Goal: Task Accomplishment & Management: Use online tool/utility

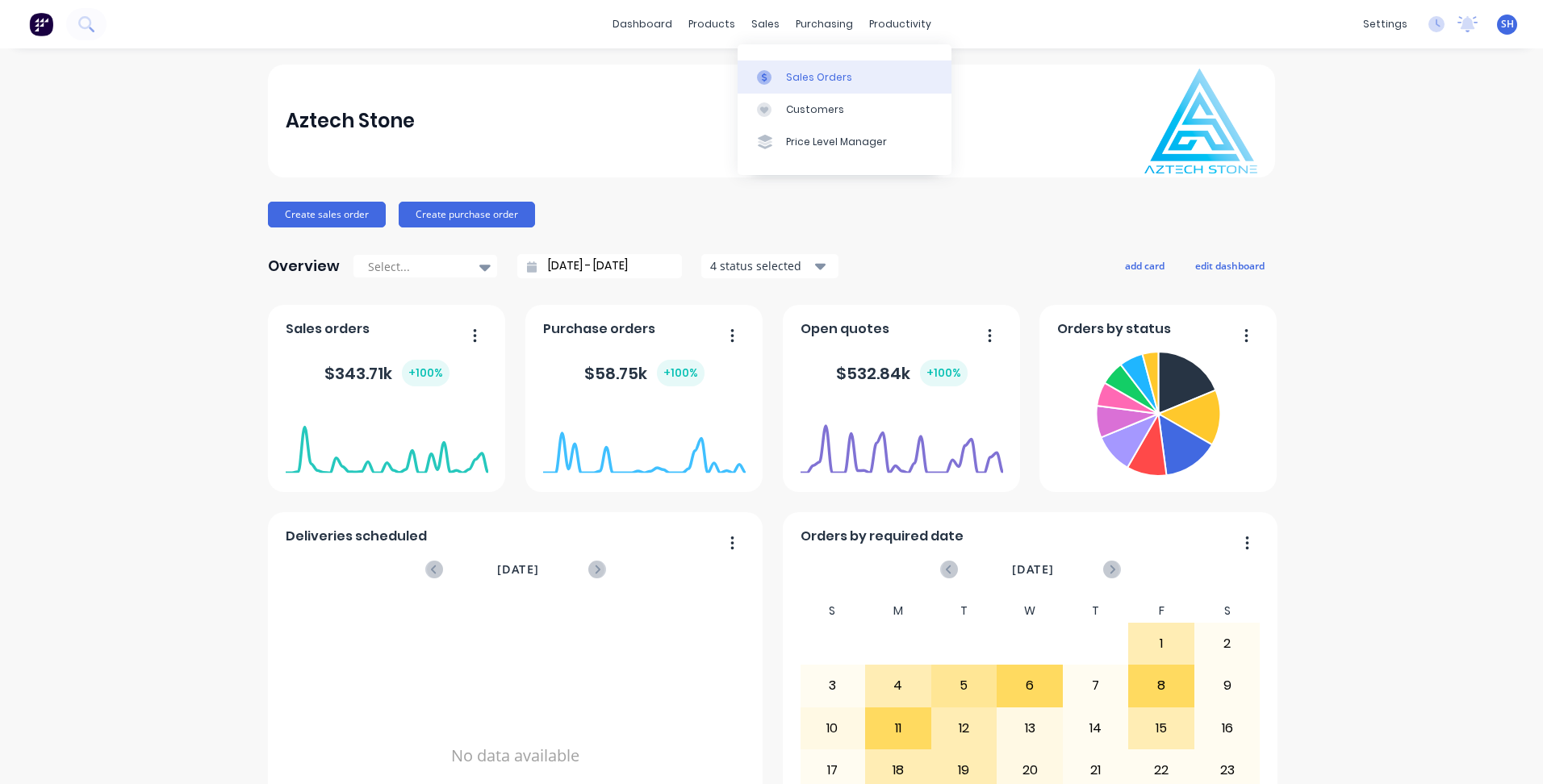
click at [800, 77] on div "Sales Orders" at bounding box center [819, 77] width 66 height 14
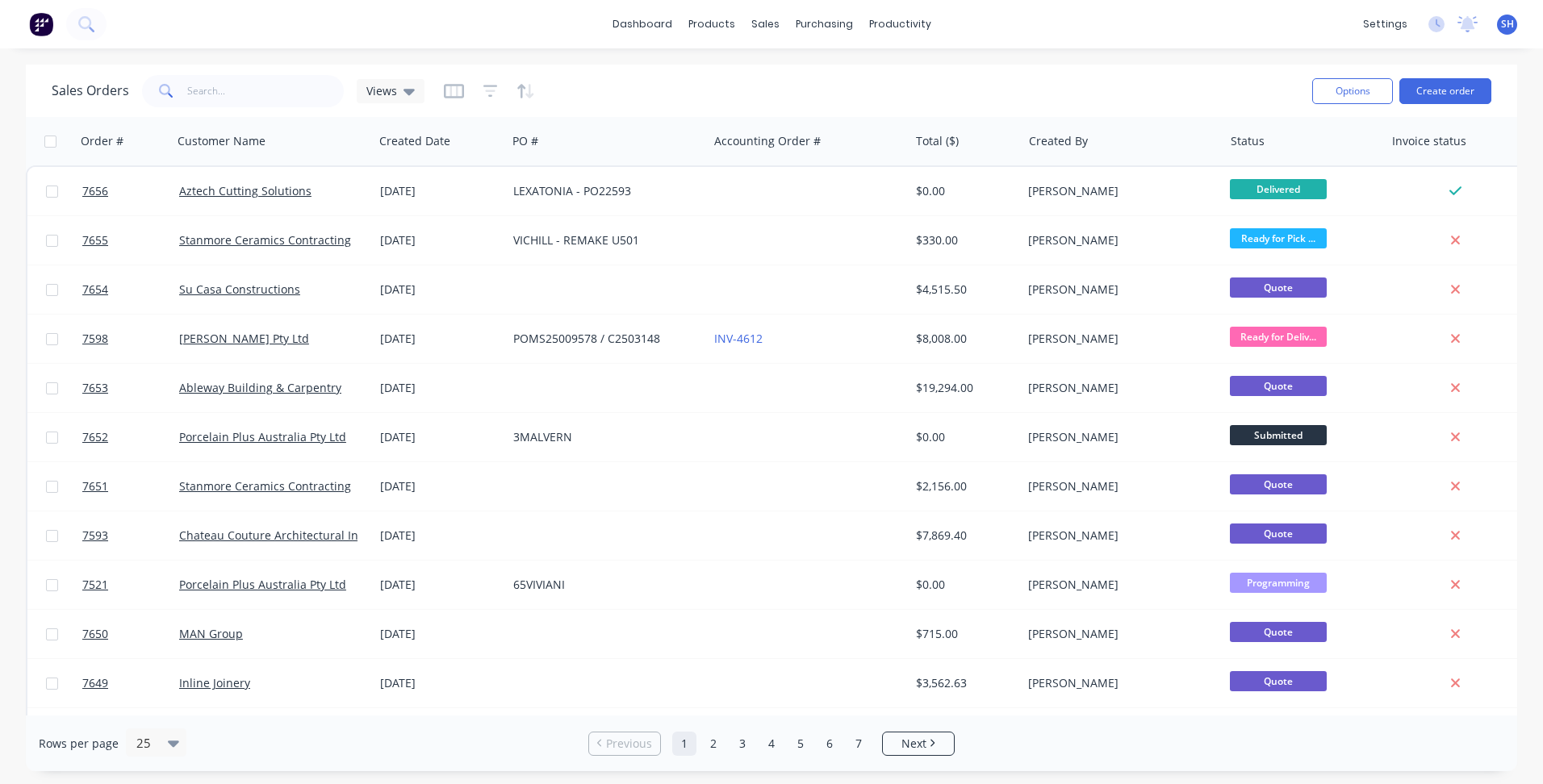
click at [217, 110] on div "Sales Orders Views" at bounding box center [676, 91] width 1247 height 40
click at [215, 92] on input "text" at bounding box center [266, 91] width 158 height 32
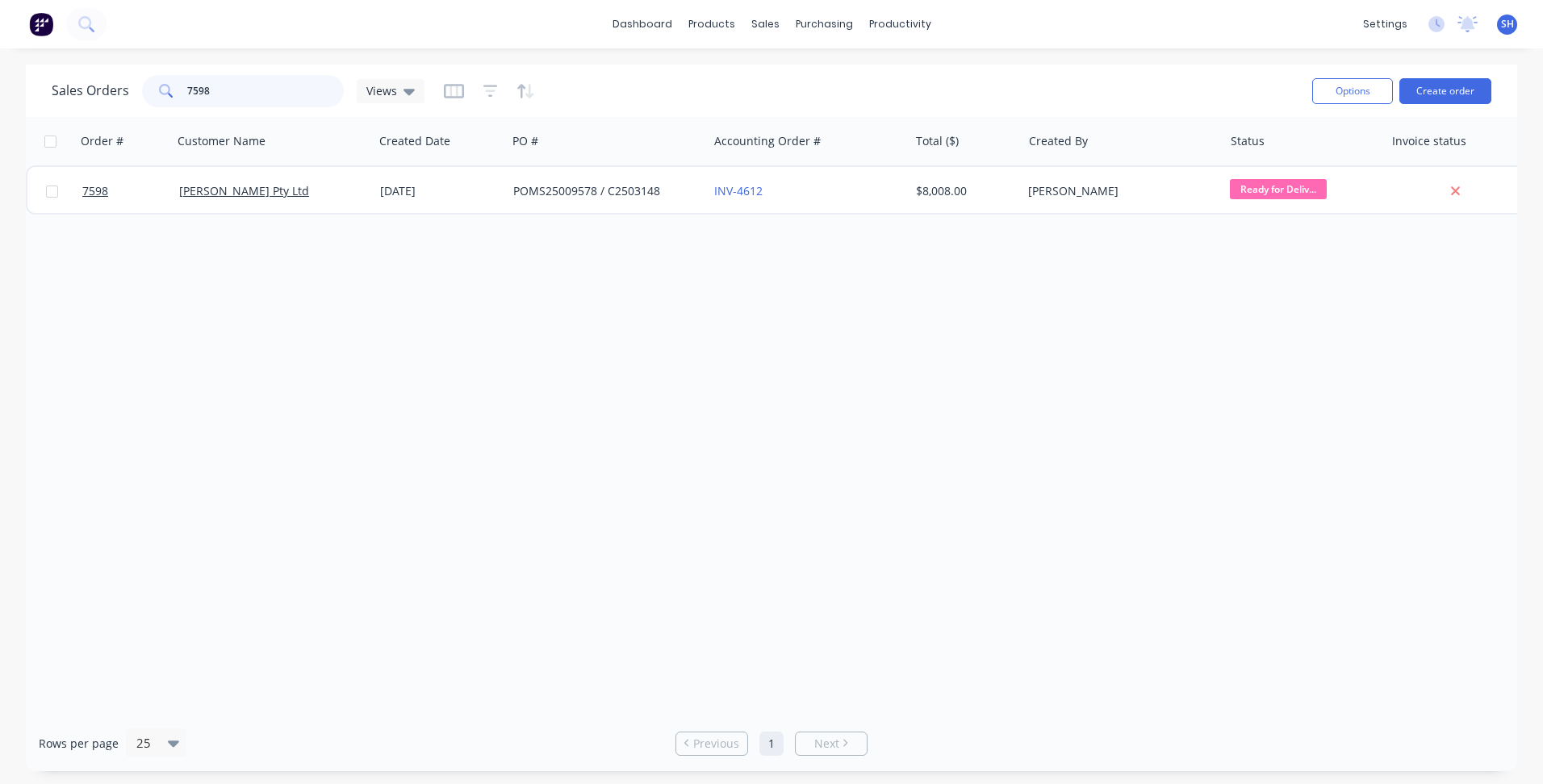
type input "7598"
click at [1340, 104] on div "Options Create order" at bounding box center [1398, 91] width 185 height 40
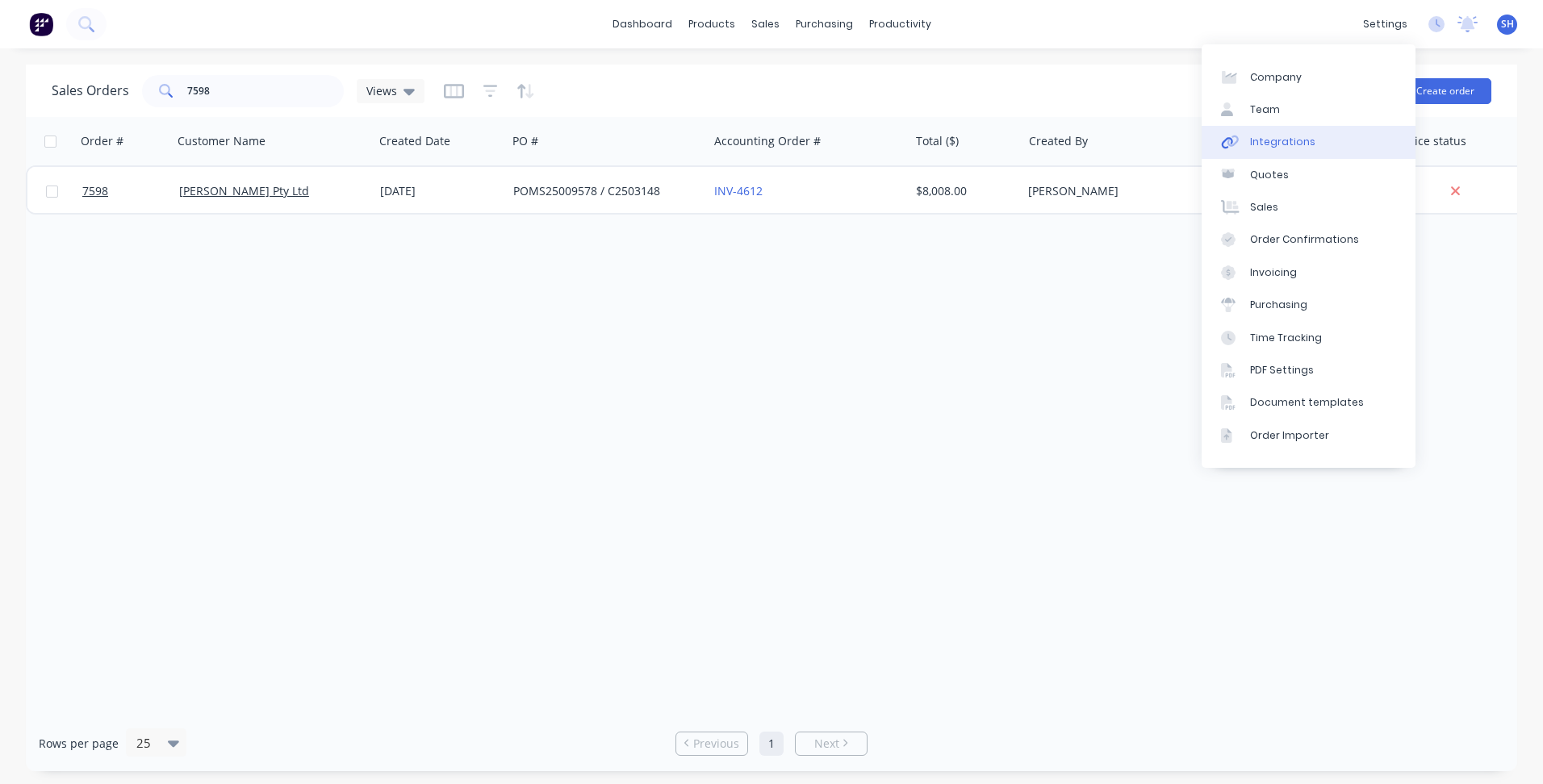
click at [1296, 141] on div "Integrations" at bounding box center [1282, 142] width 65 height 14
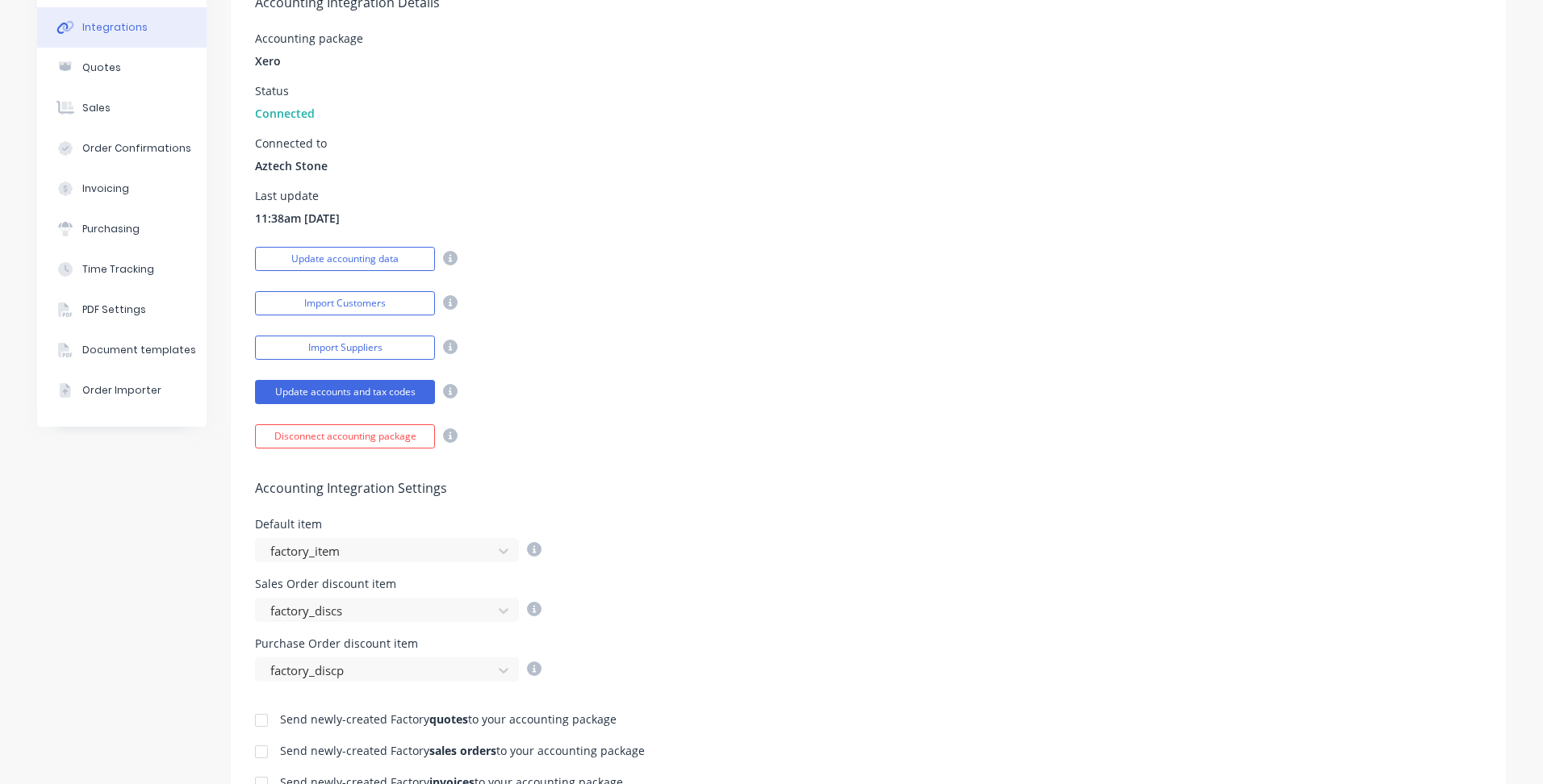
scroll to position [323, 0]
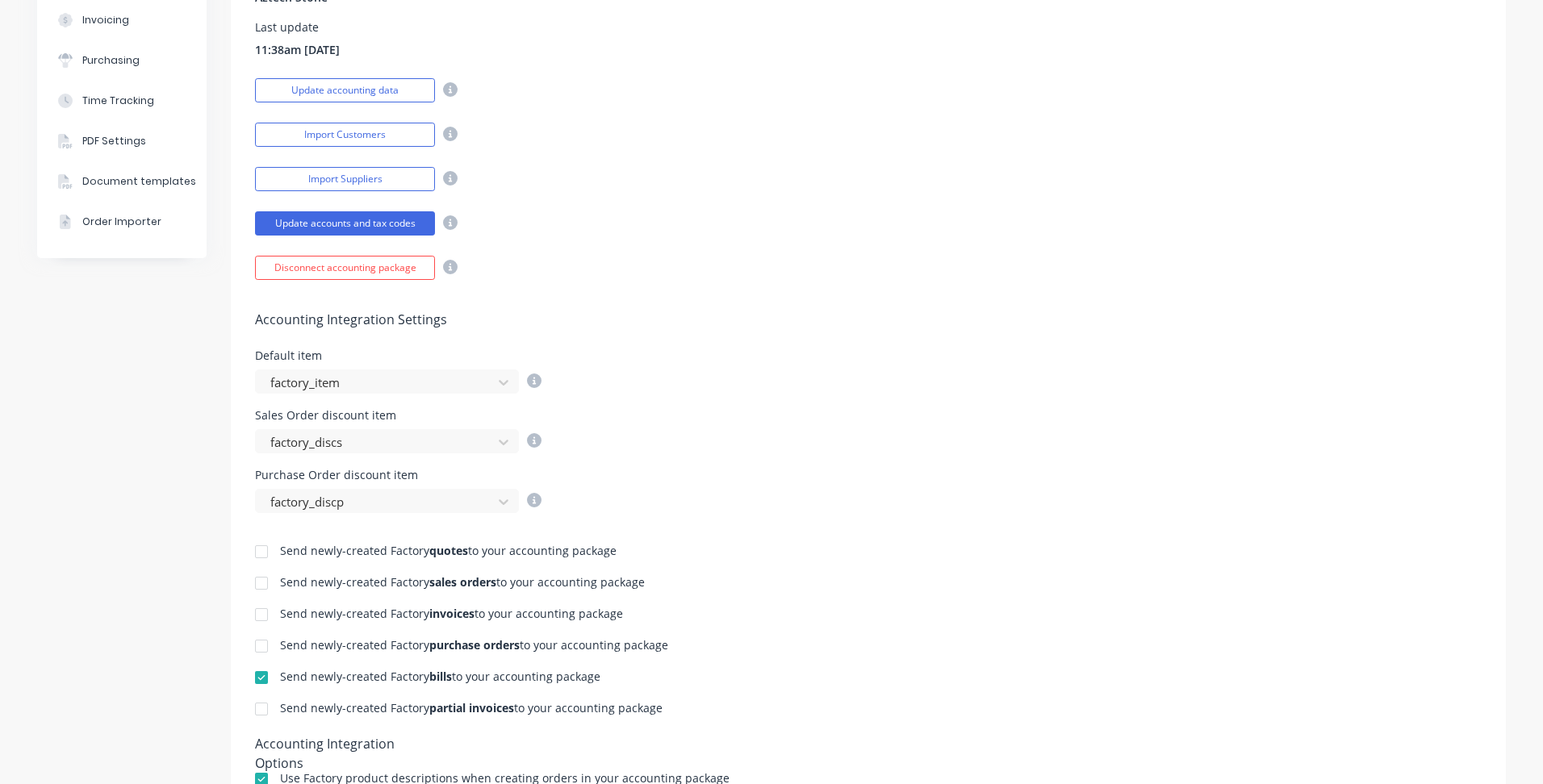
click at [257, 614] on div at bounding box center [262, 615] width 32 height 32
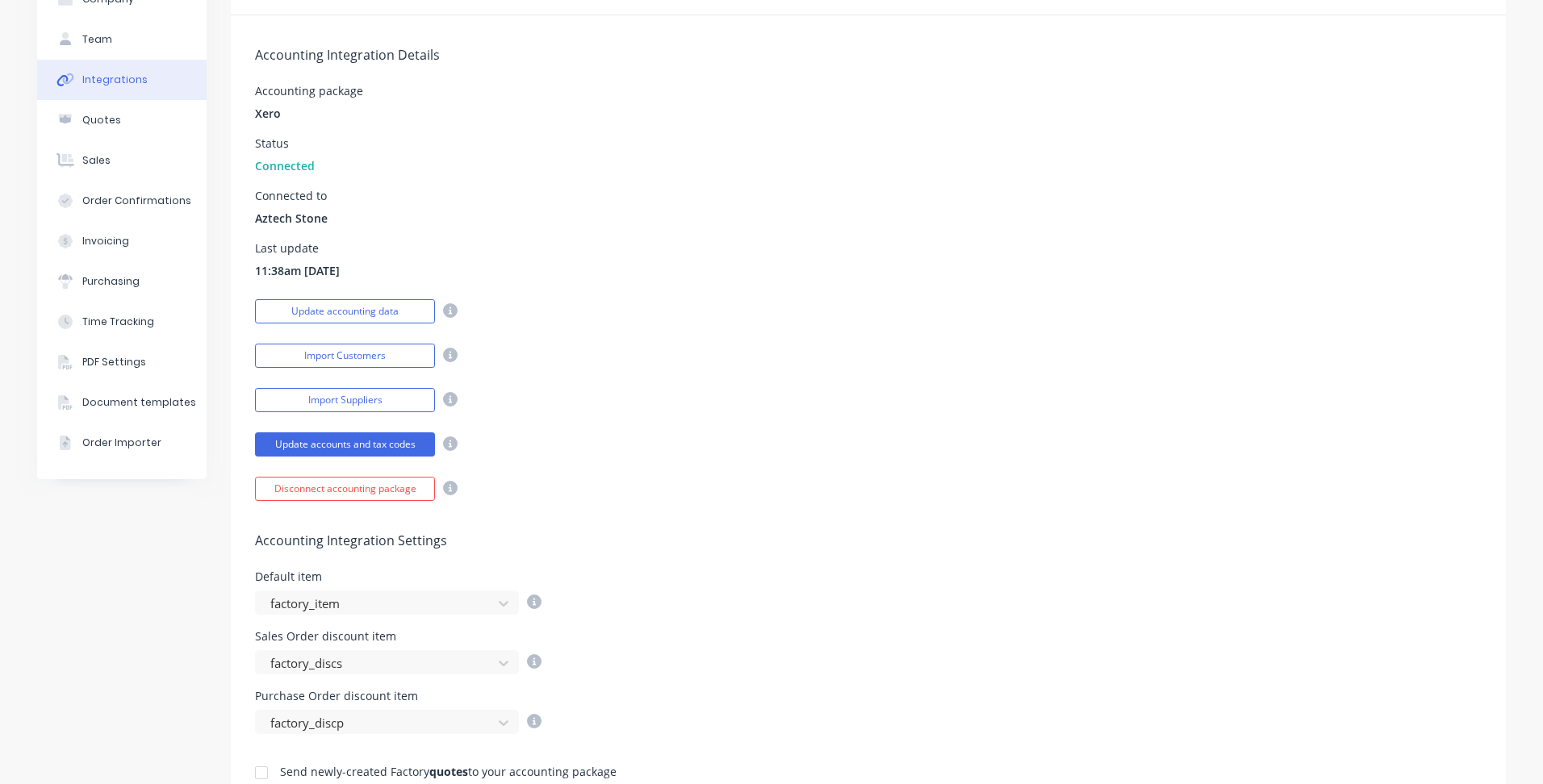
scroll to position [0, 0]
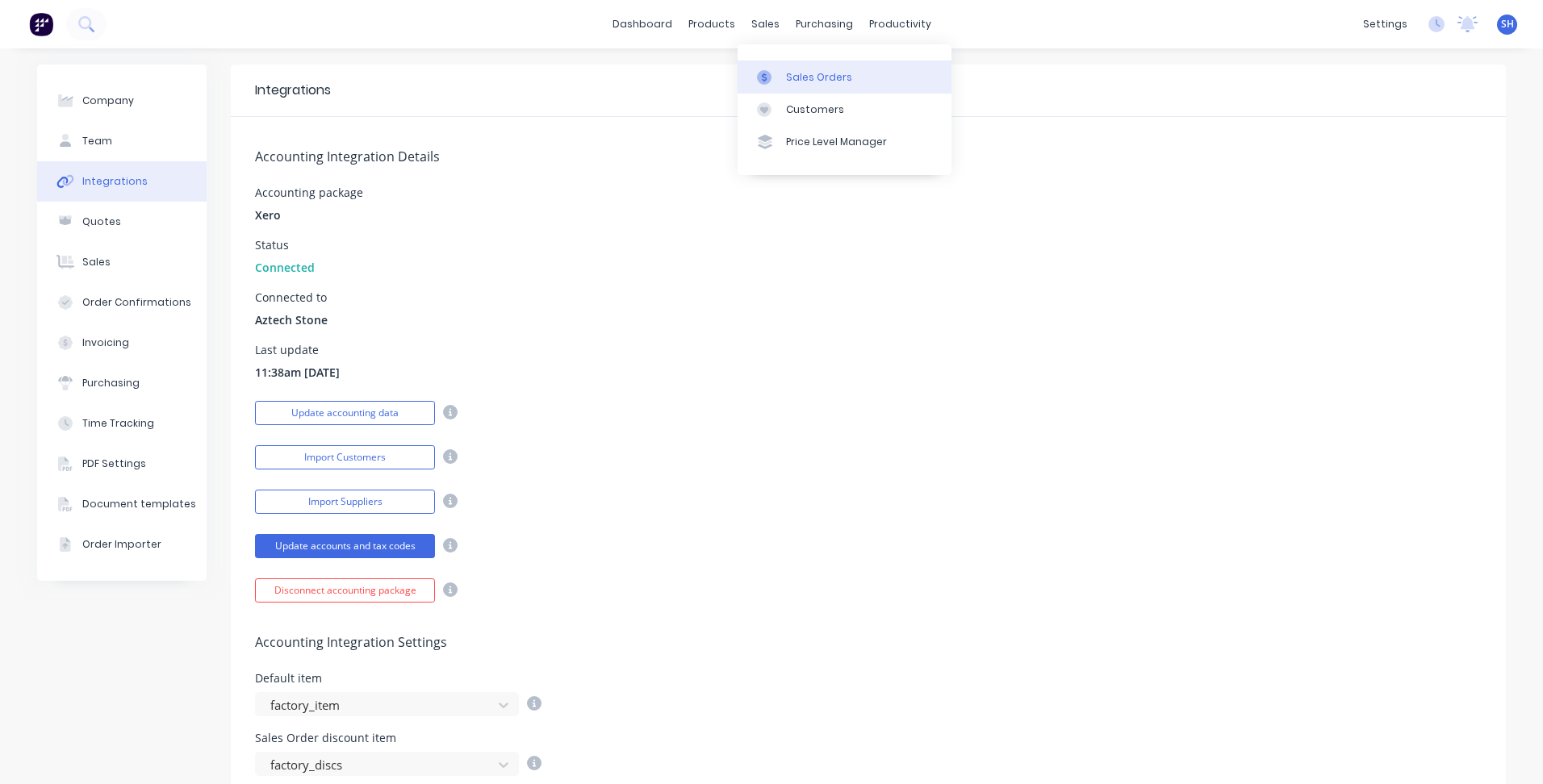
click at [781, 67] on link "Sales Orders" at bounding box center [845, 77] width 214 height 32
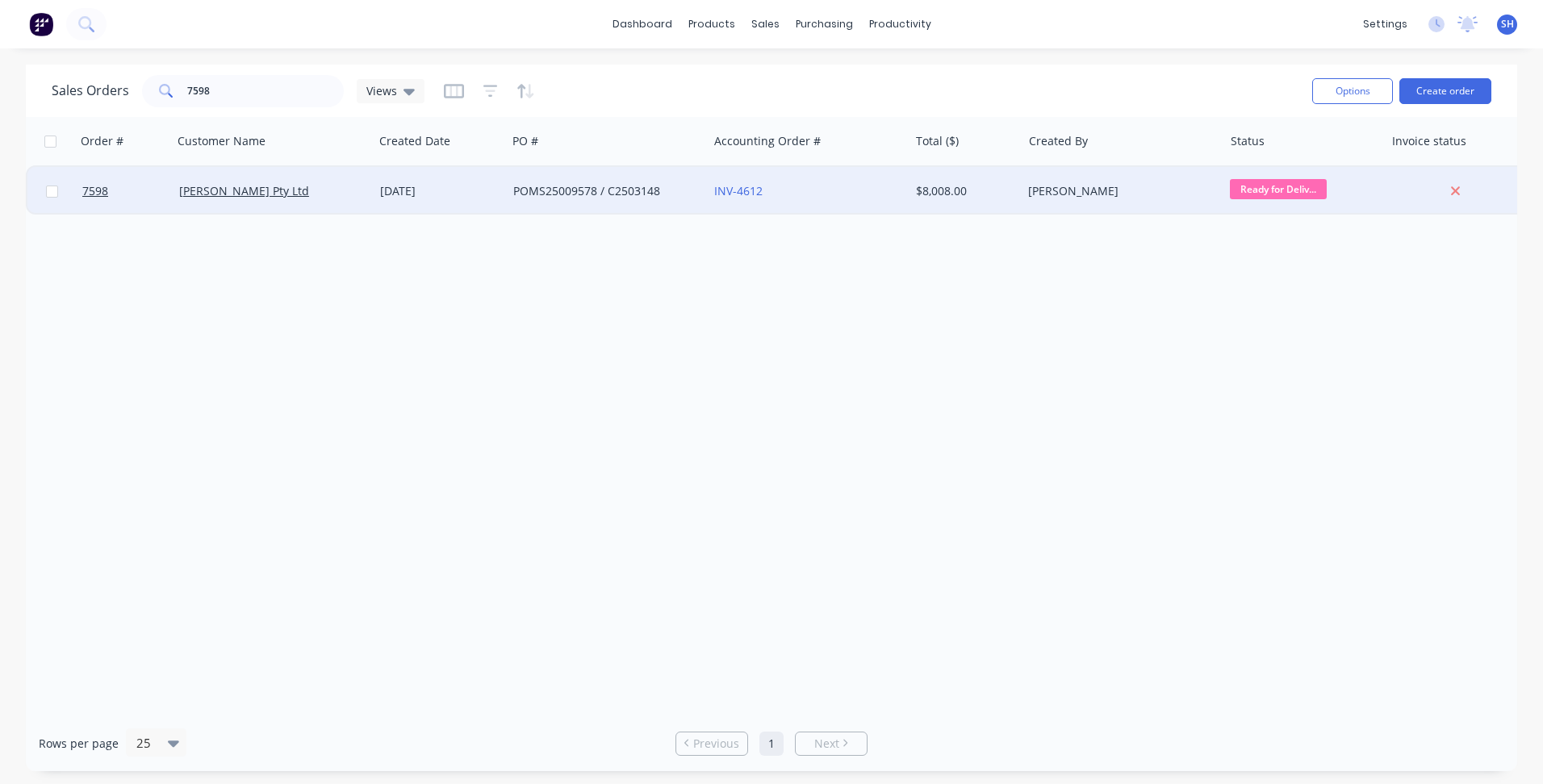
click at [452, 193] on div "[DATE]" at bounding box center [439, 191] width 120 height 16
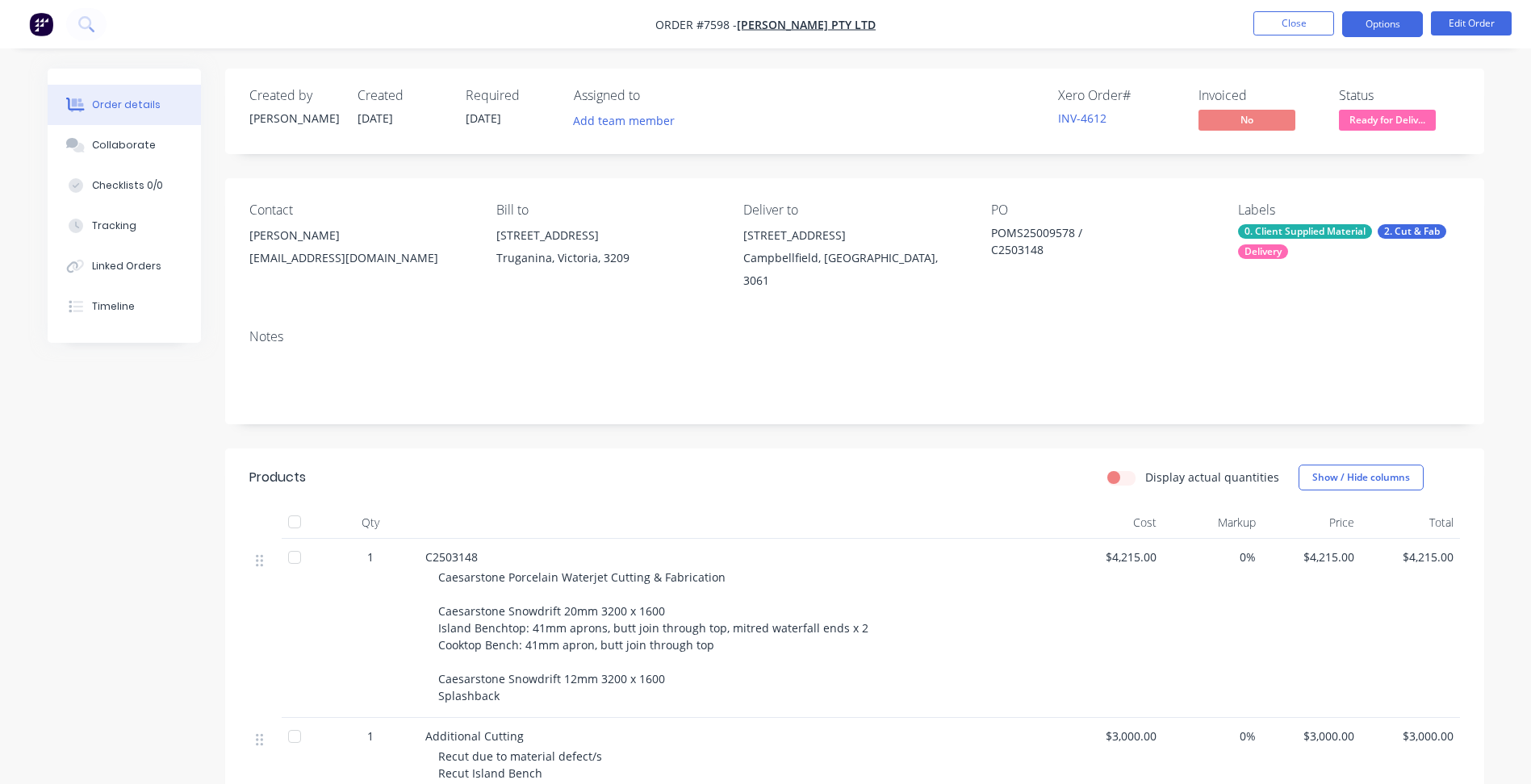
click at [1403, 23] on button "Options" at bounding box center [1382, 24] width 80 height 26
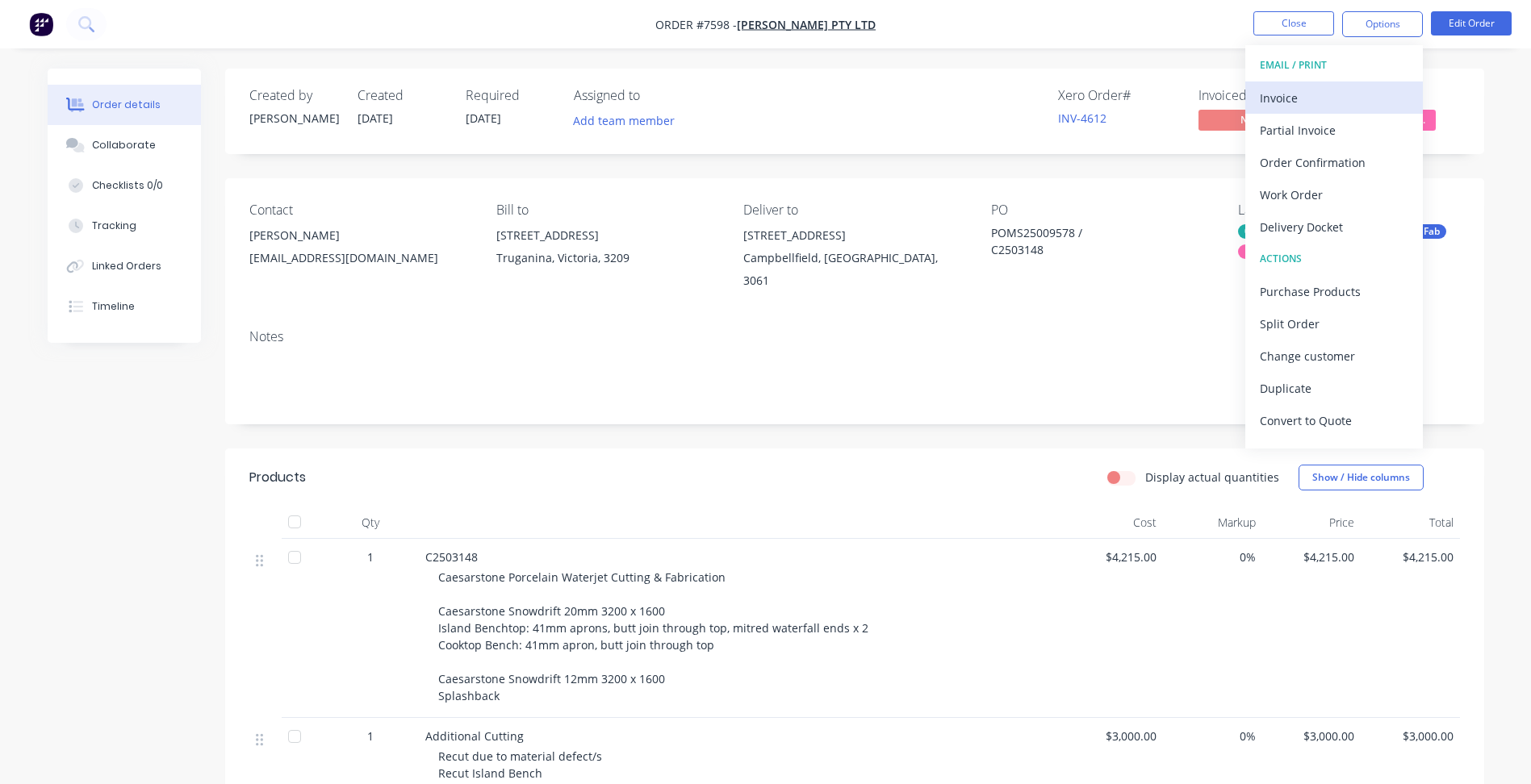
click at [1346, 90] on div "Invoice" at bounding box center [1333, 97] width 148 height 24
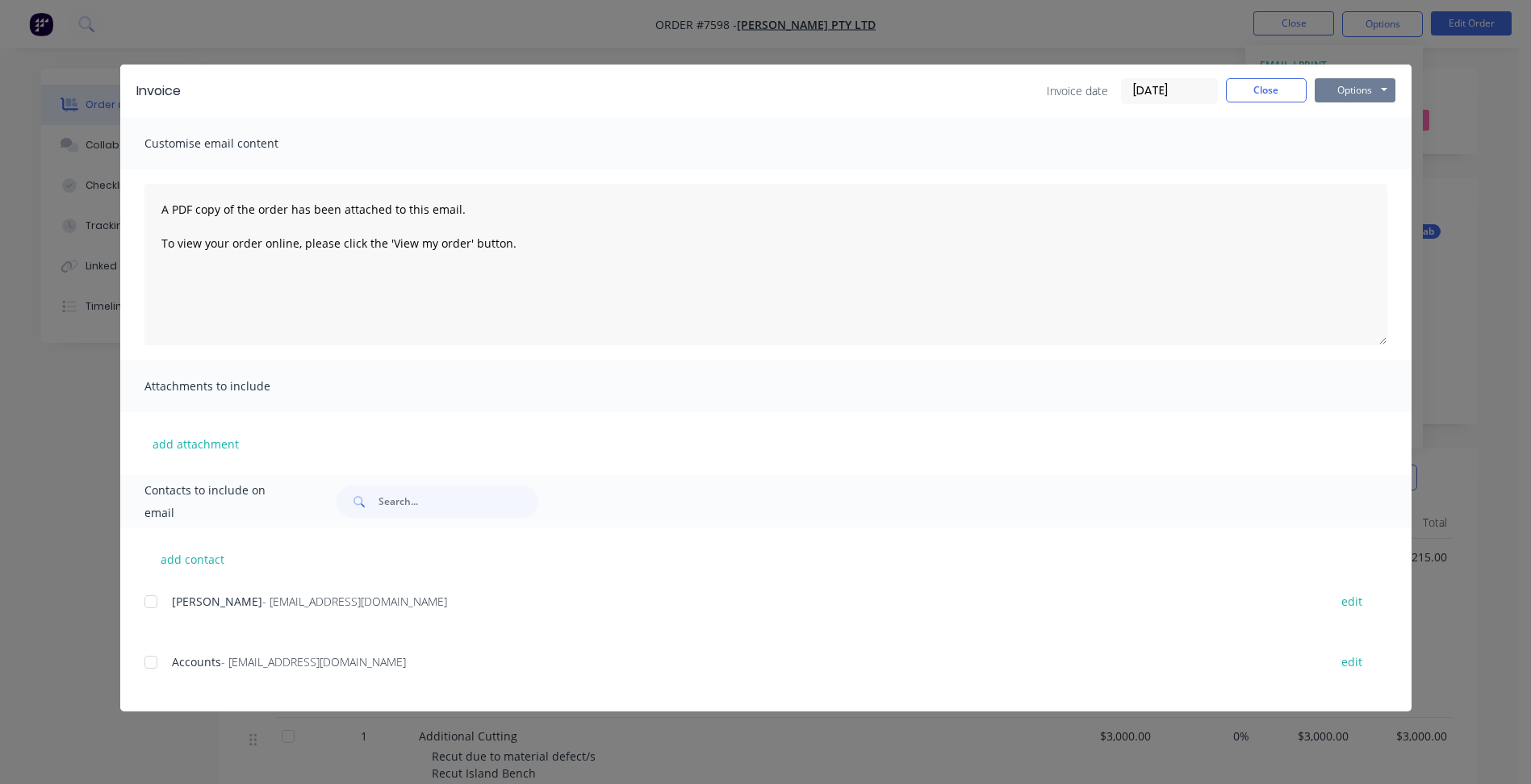
click at [1343, 97] on button "Options" at bounding box center [1354, 91] width 80 height 25
click at [1338, 141] on button "Print" at bounding box center [1366, 145] width 103 height 26
click at [1261, 101] on button "Close" at bounding box center [1265, 91] width 80 height 25
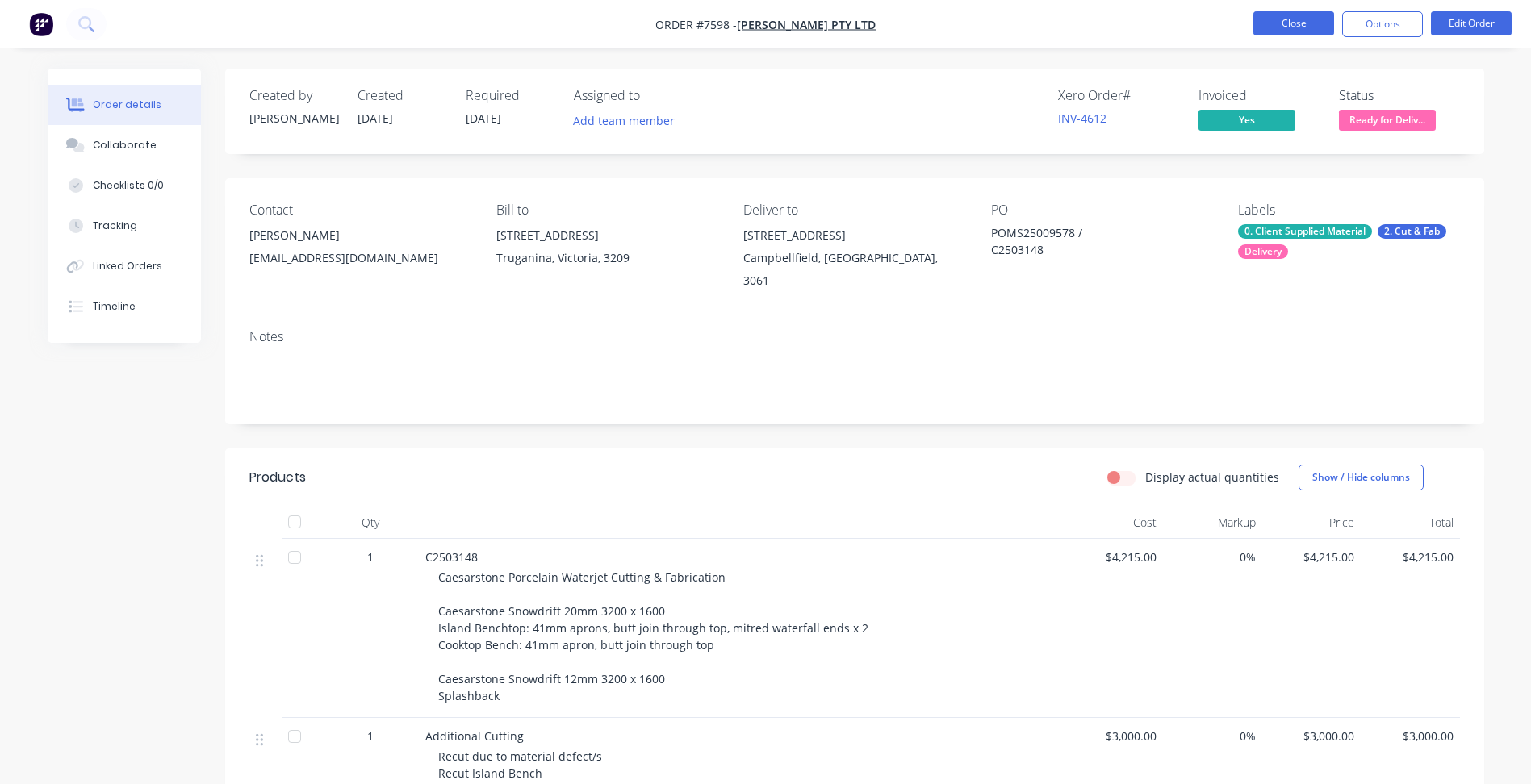
click at [1302, 21] on button "Close" at bounding box center [1293, 24] width 80 height 25
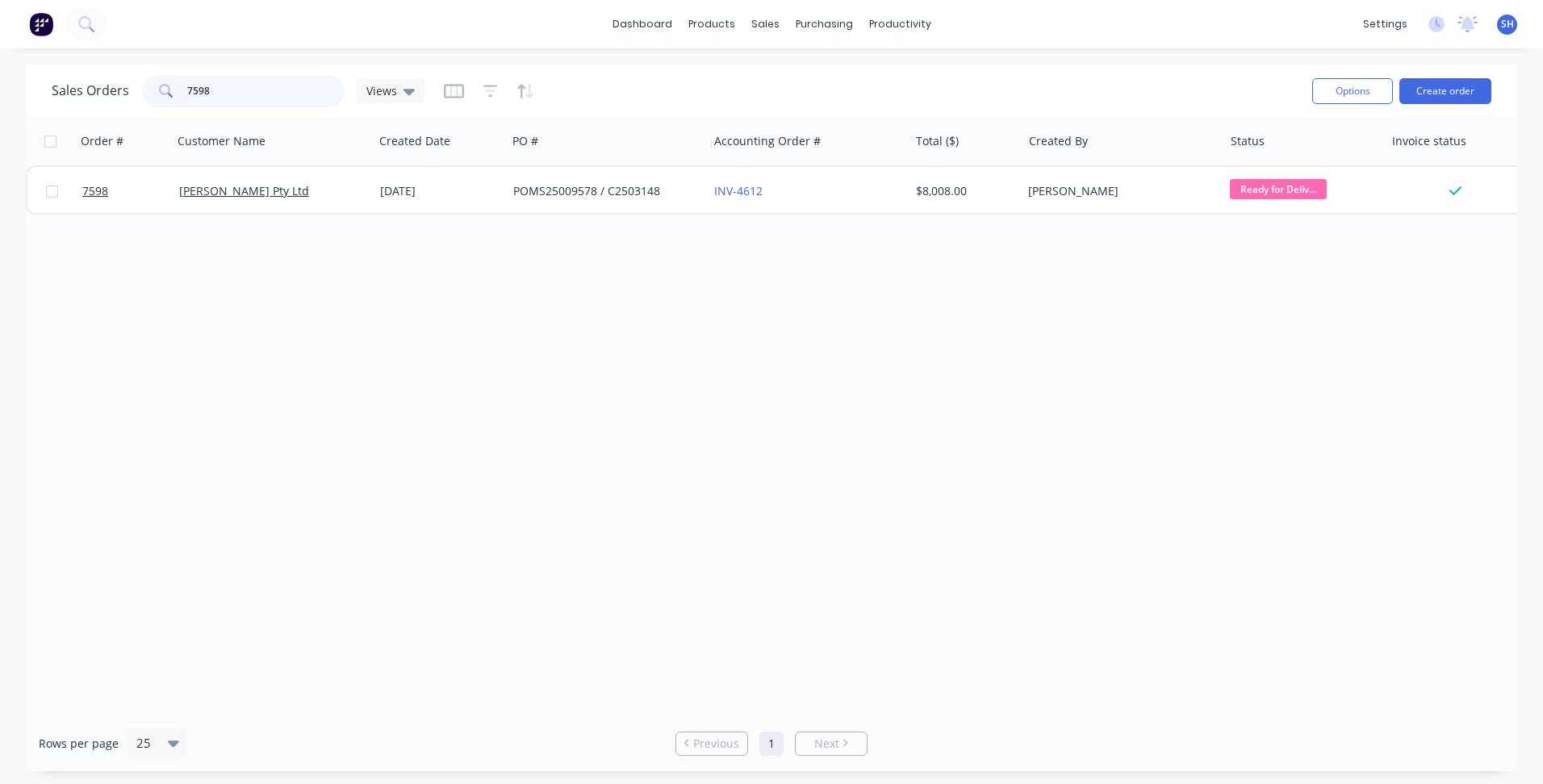
click at [240, 81] on input "7598" at bounding box center [266, 91] width 158 height 32
drag, startPoint x: 240, startPoint y: 81, endPoint x: 197, endPoint y: 83, distance: 43.0
click at [197, 83] on input "7598" at bounding box center [266, 91] width 158 height 32
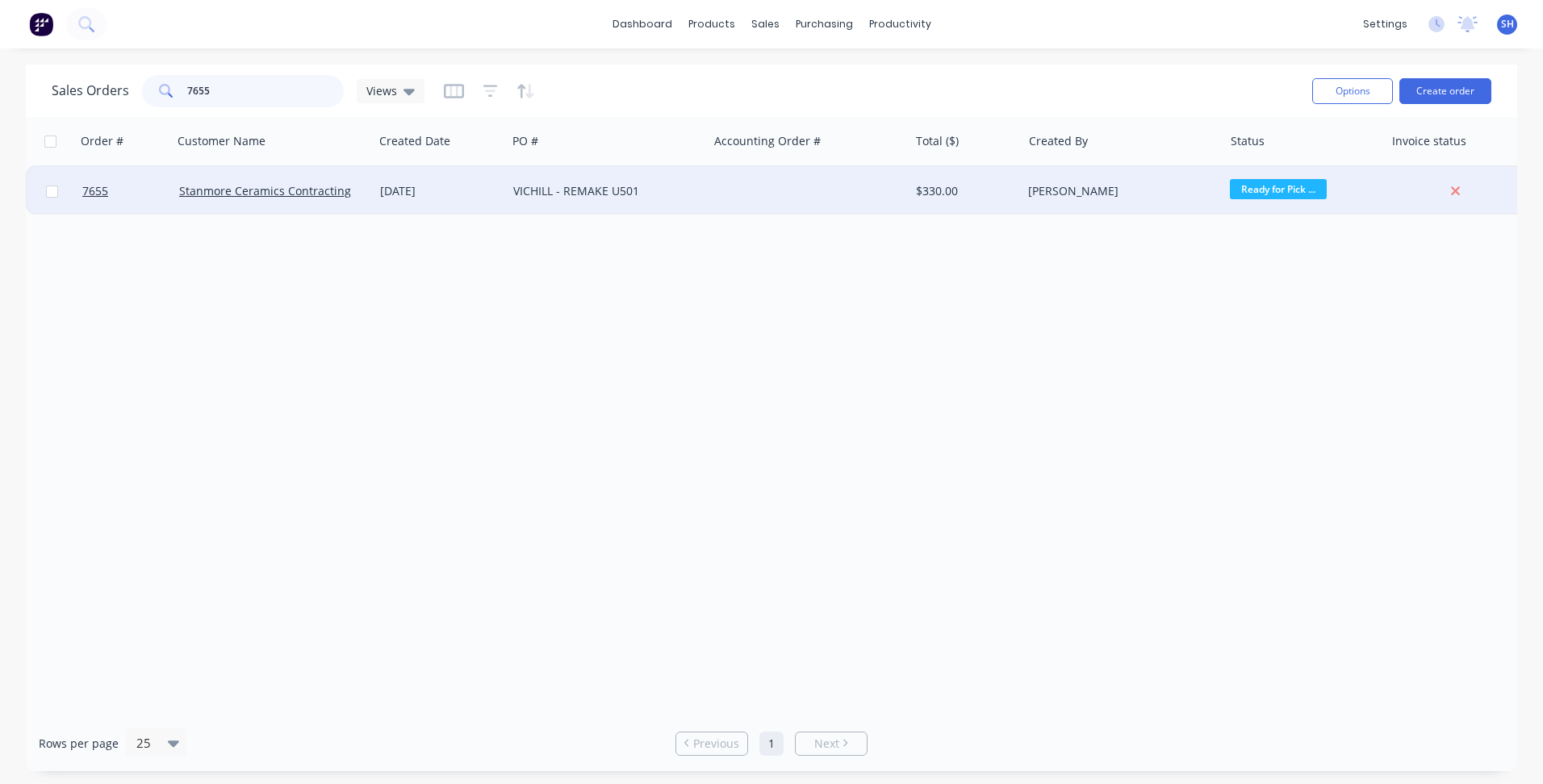
type input "7655"
click at [472, 191] on div "[DATE]" at bounding box center [439, 191] width 120 height 16
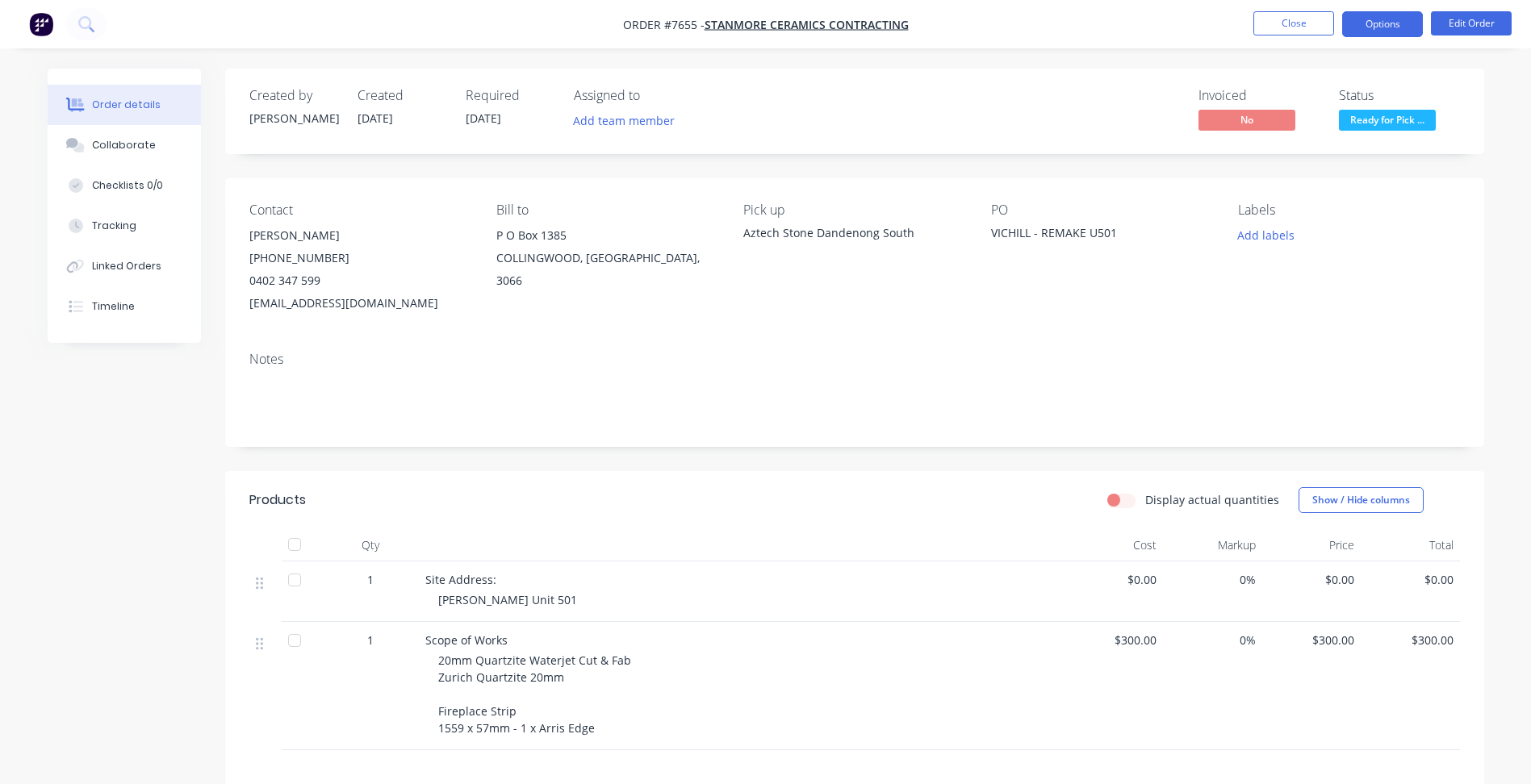
click at [1379, 19] on button "Options" at bounding box center [1382, 24] width 80 height 26
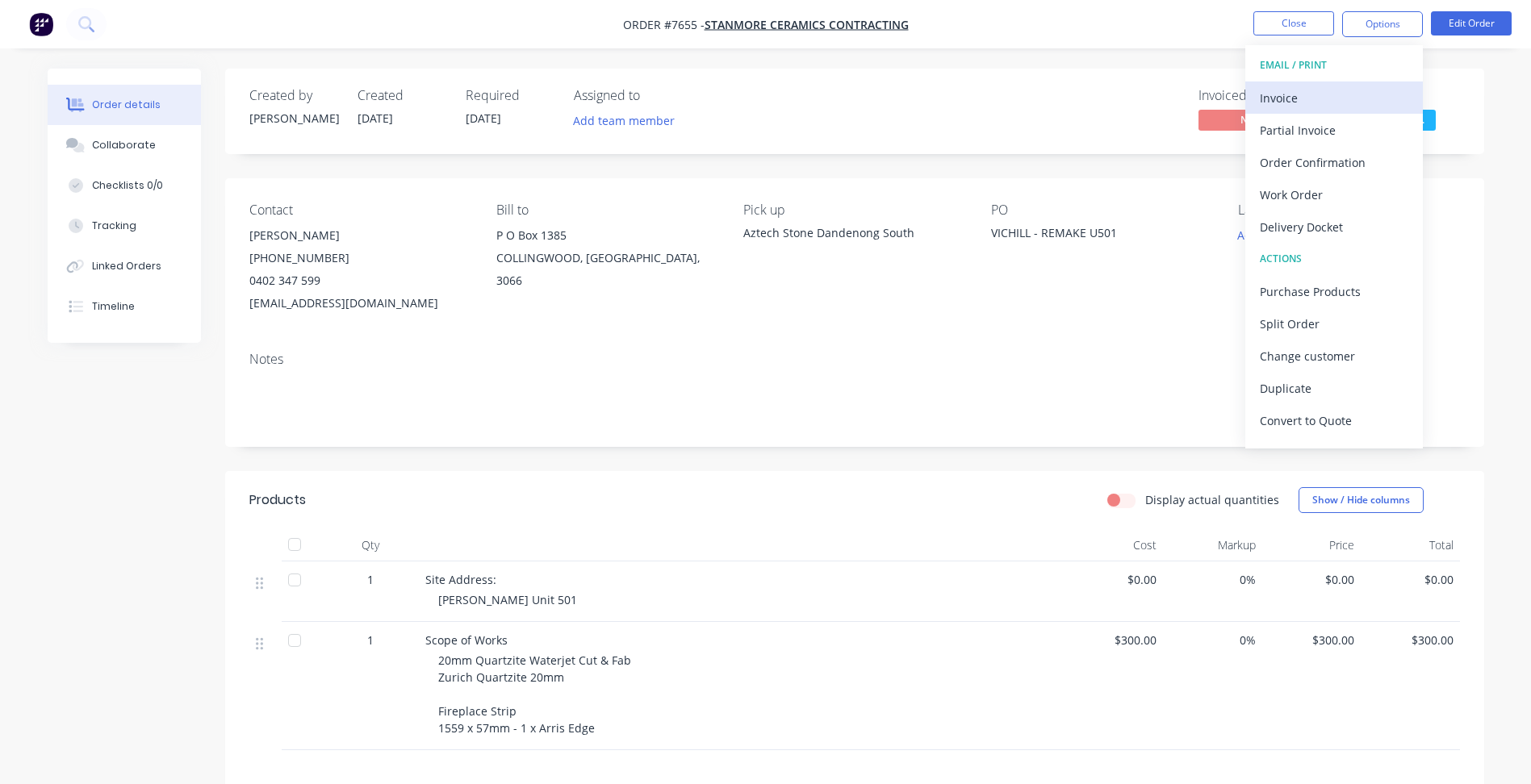
click at [1335, 93] on div "Invoice" at bounding box center [1333, 97] width 148 height 24
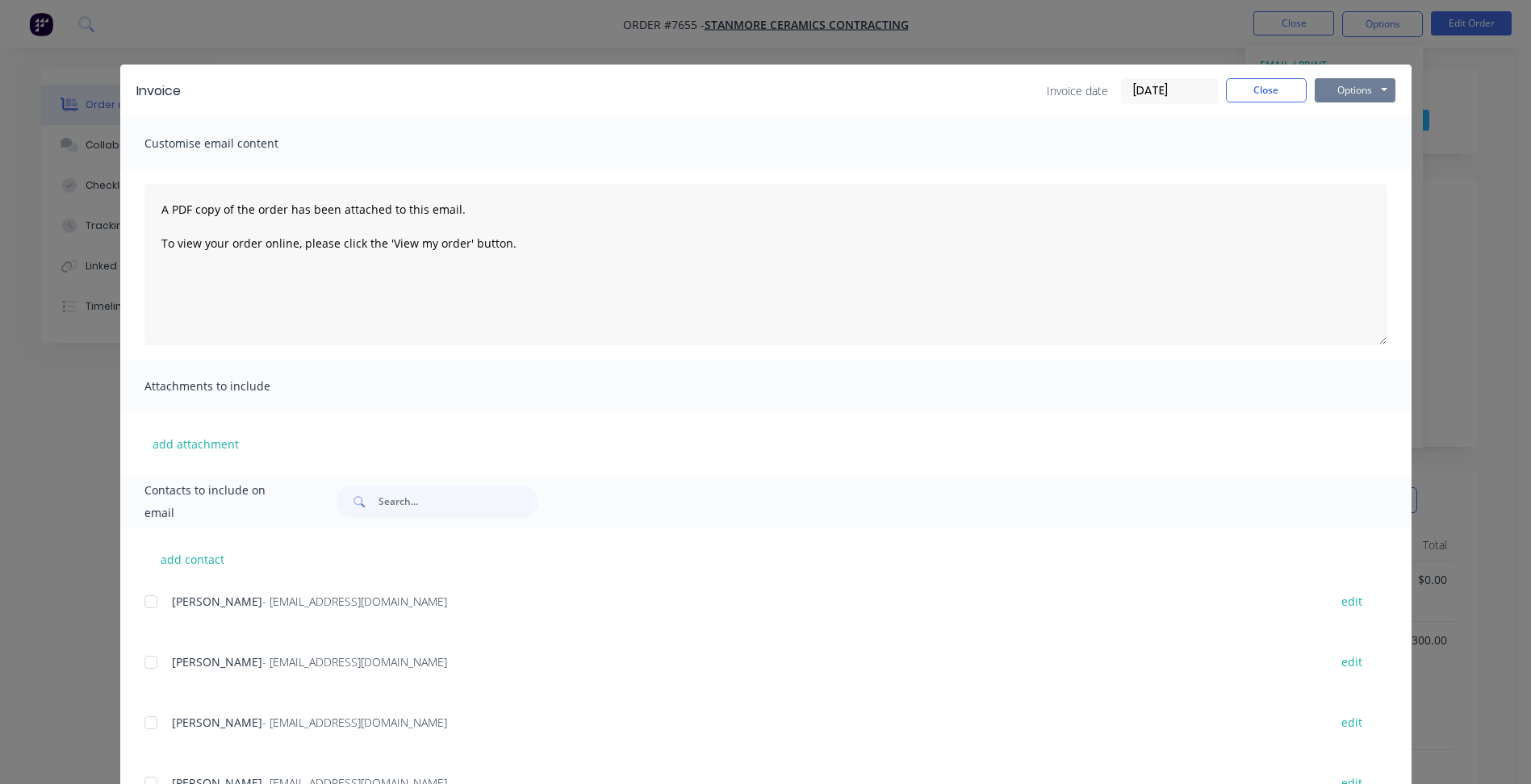
click at [1354, 94] on button "Options" at bounding box center [1354, 91] width 80 height 25
click at [1344, 146] on button "Print" at bounding box center [1366, 145] width 103 height 26
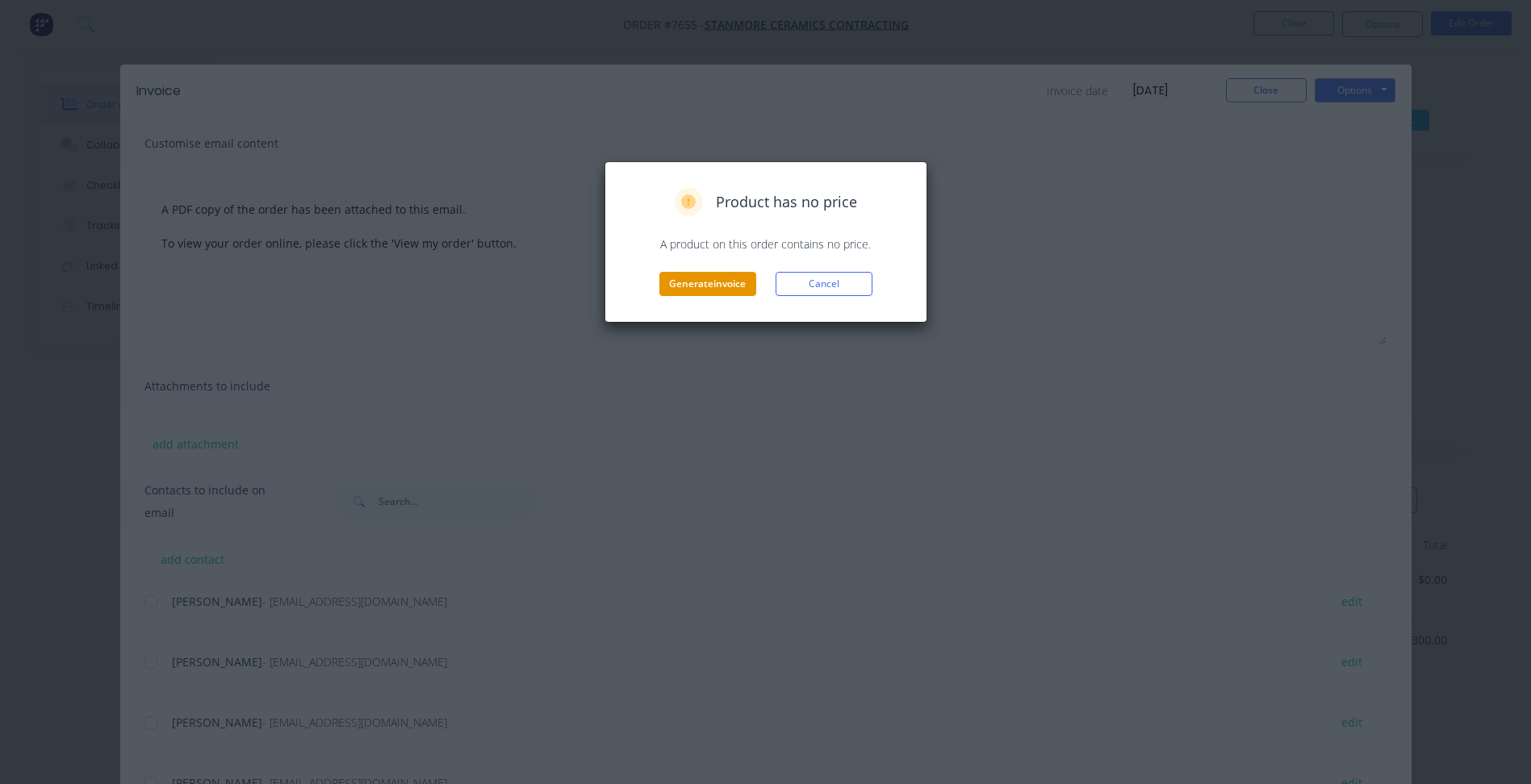
click at [715, 296] on button "Generate invoice" at bounding box center [708, 284] width 96 height 25
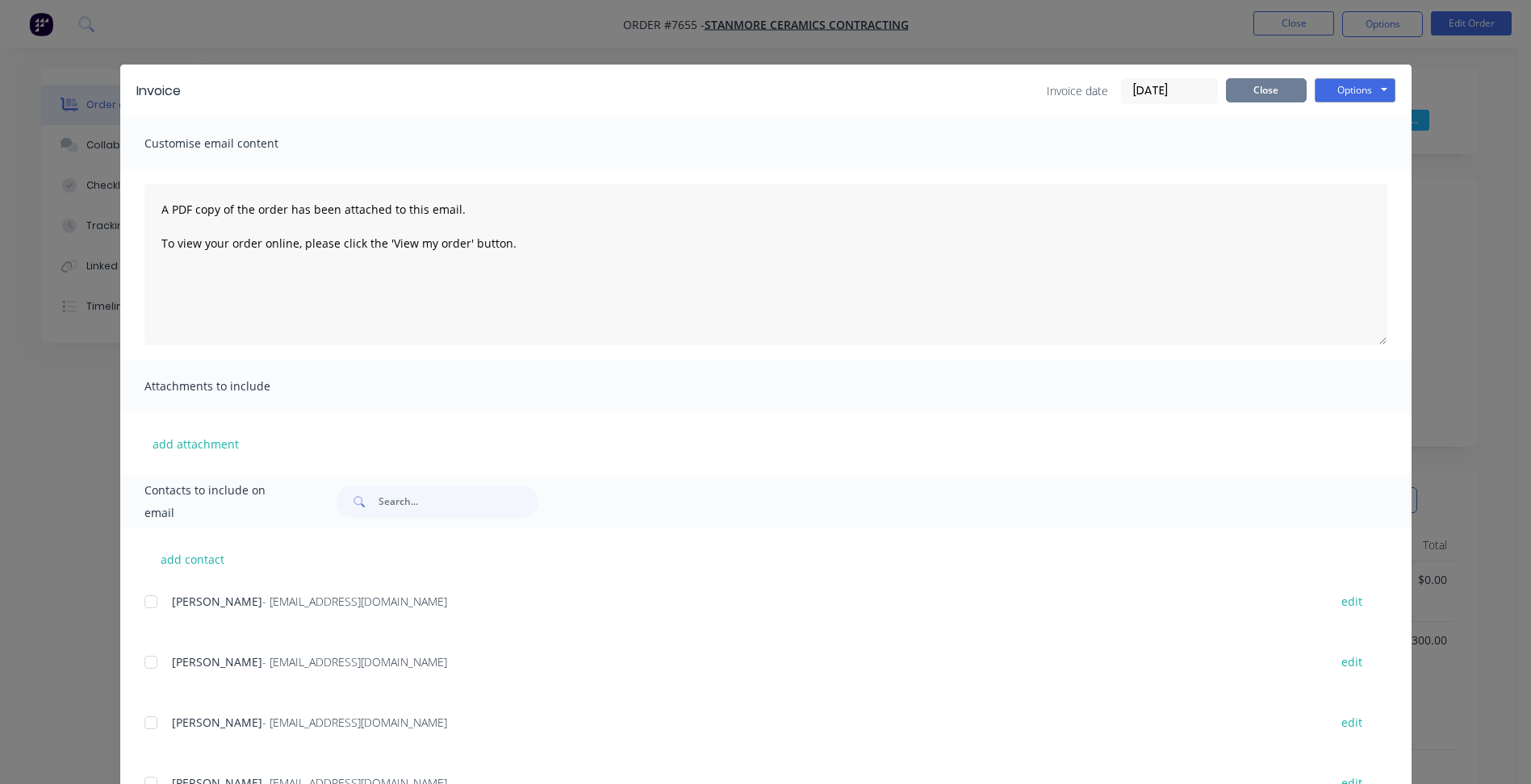
click at [1247, 88] on button "Close" at bounding box center [1265, 91] width 80 height 25
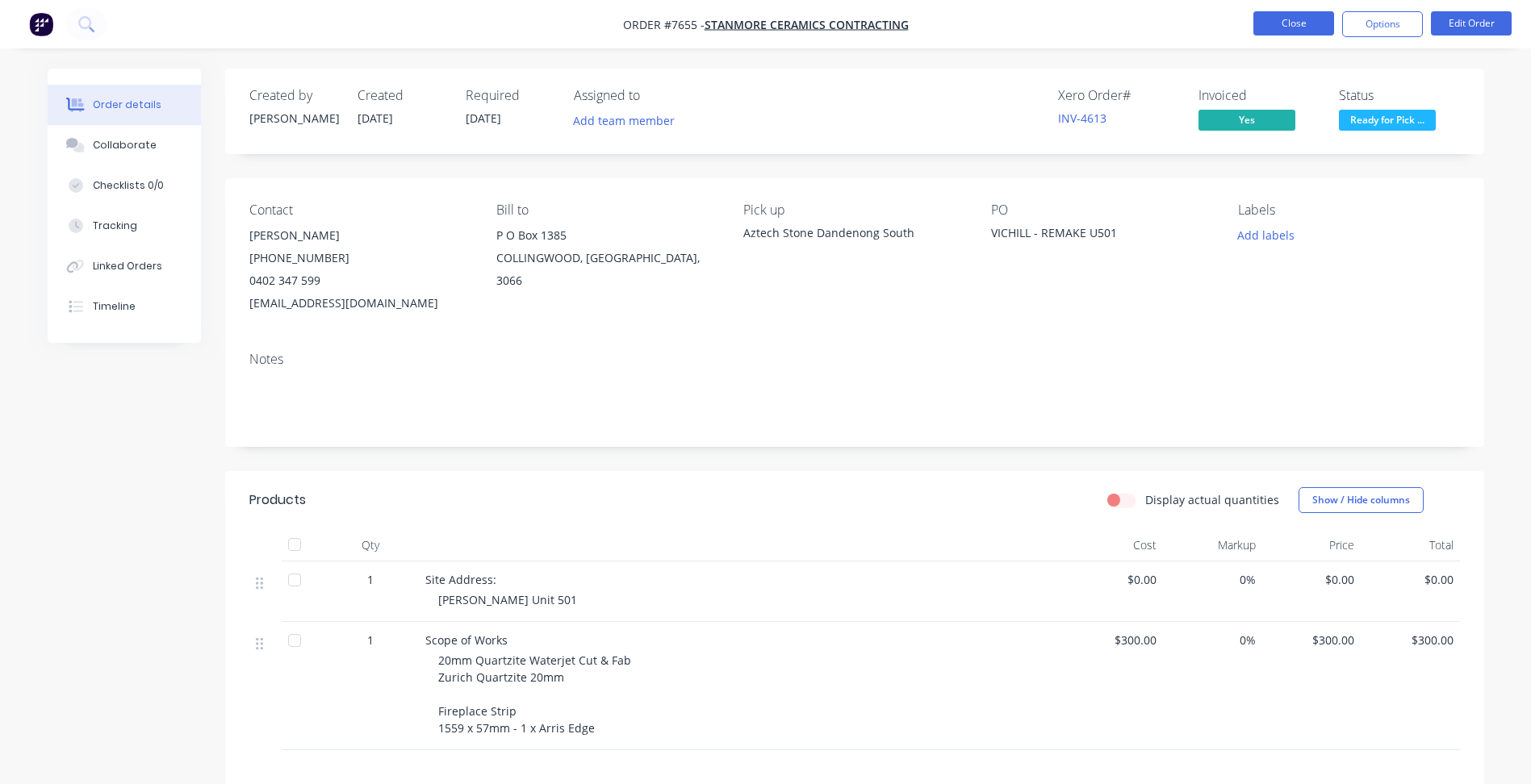
click at [1299, 30] on button "Close" at bounding box center [1293, 24] width 80 height 25
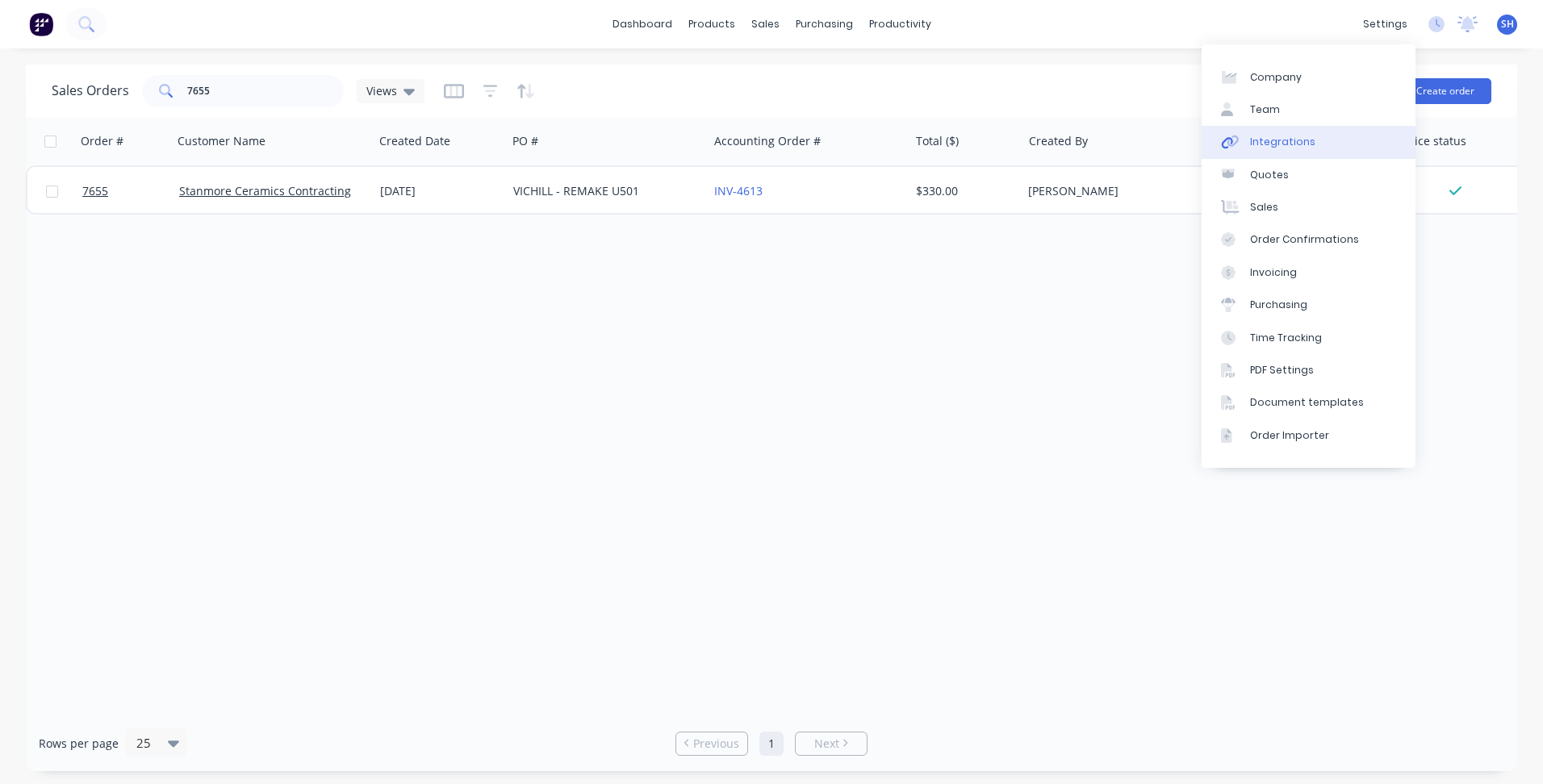
click at [1295, 144] on div "Integrations" at bounding box center [1282, 142] width 65 height 14
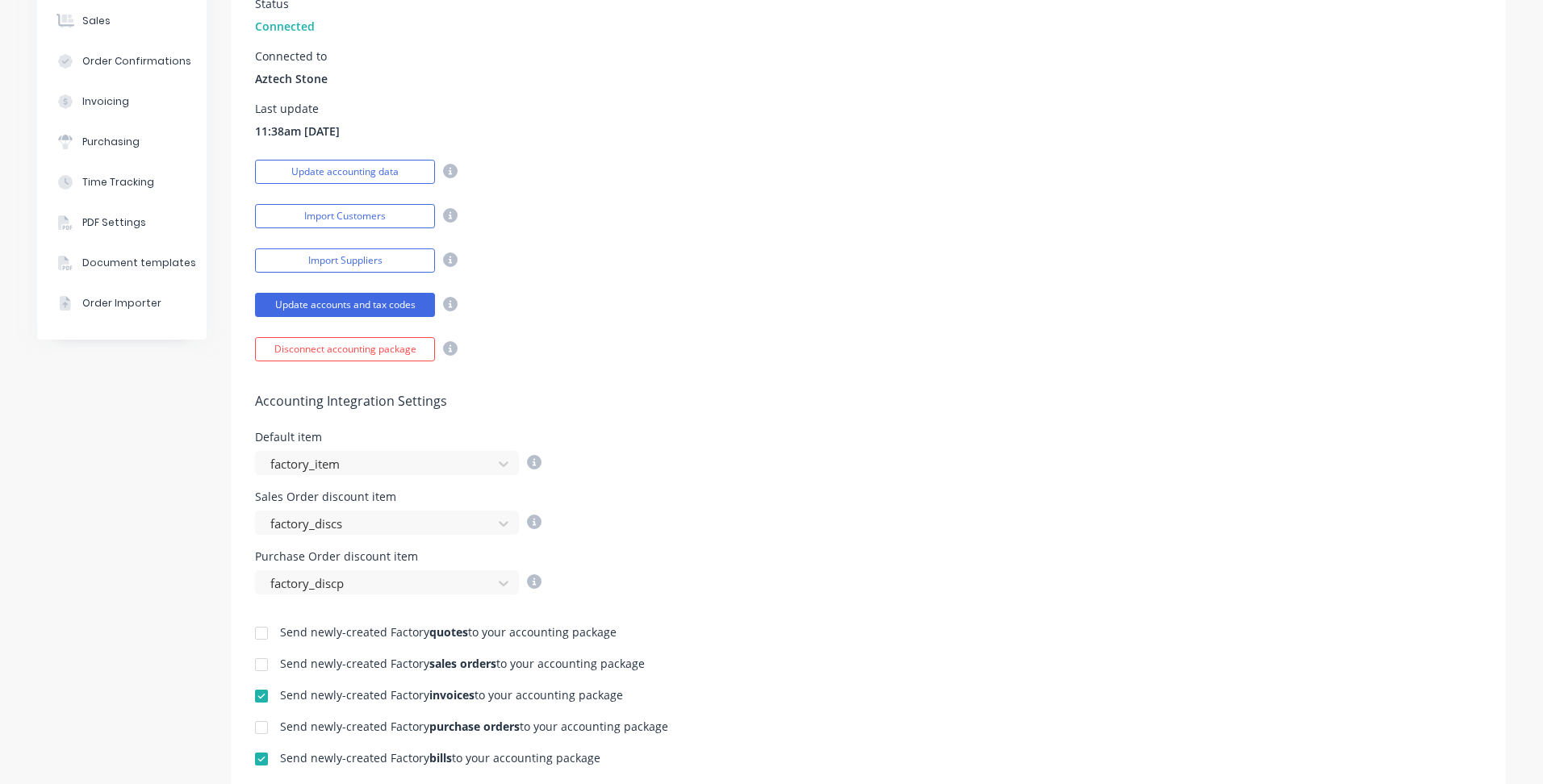
scroll to position [403, 0]
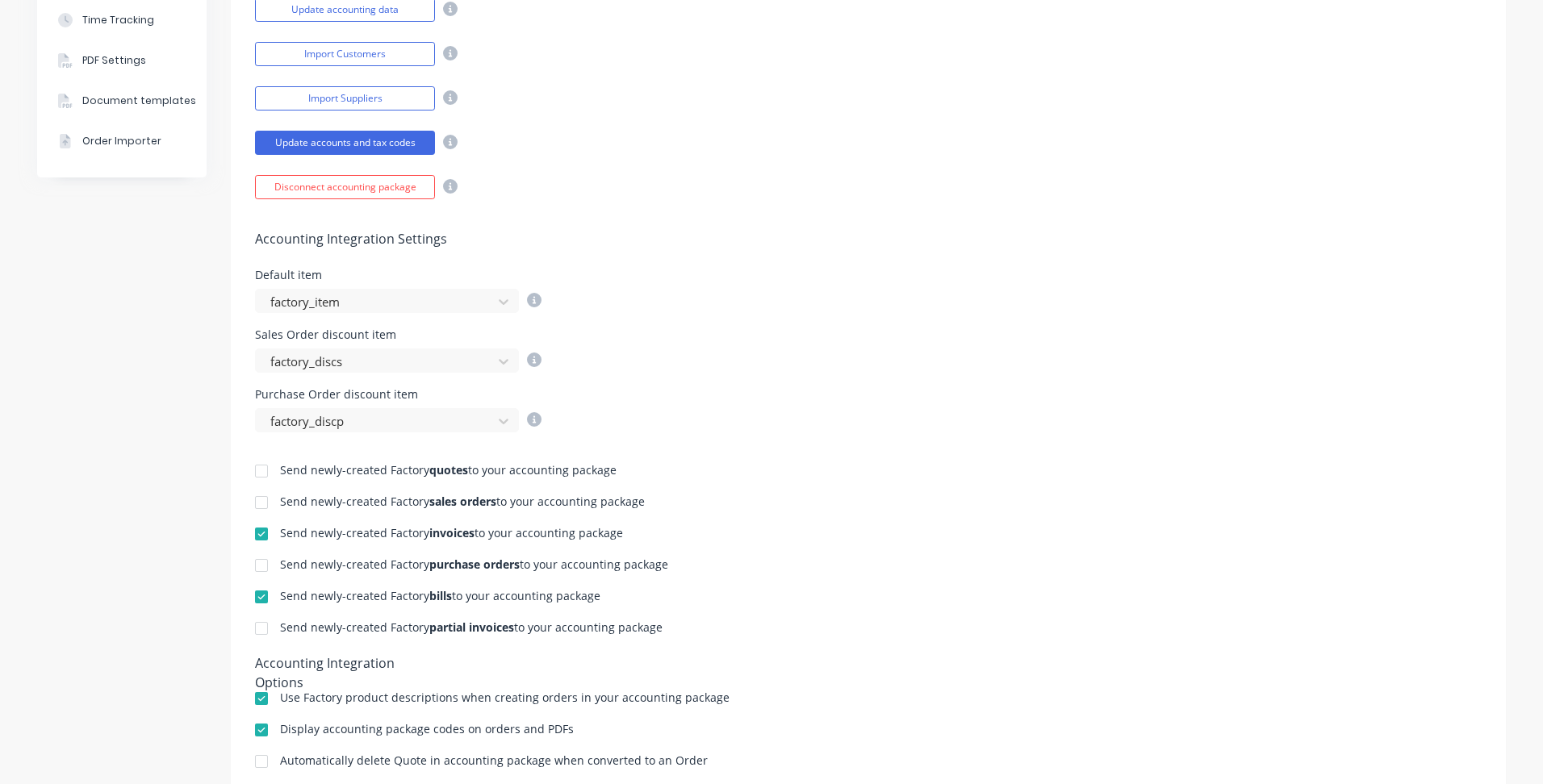
click at [260, 536] on div at bounding box center [262, 534] width 32 height 32
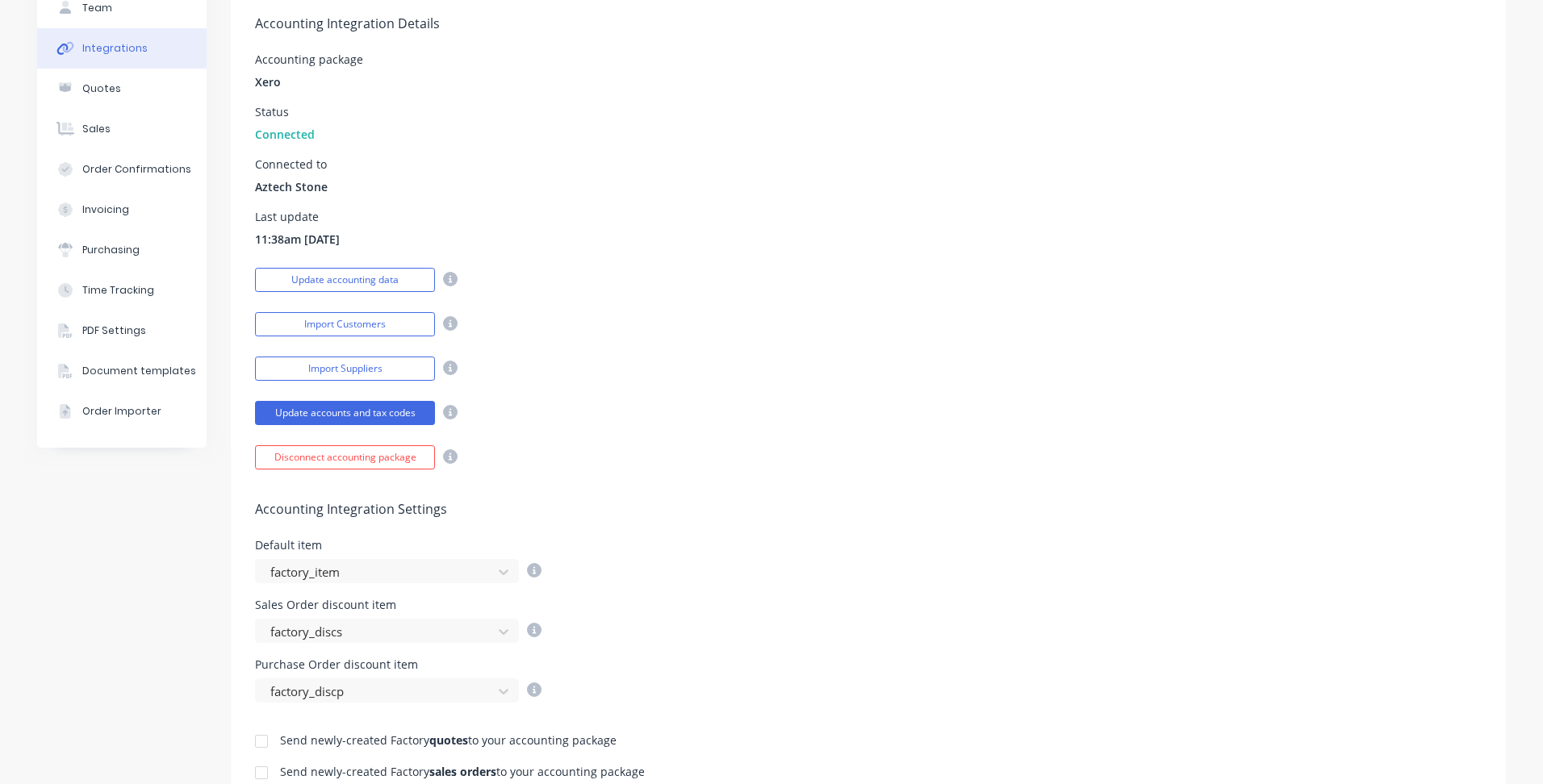
scroll to position [0, 0]
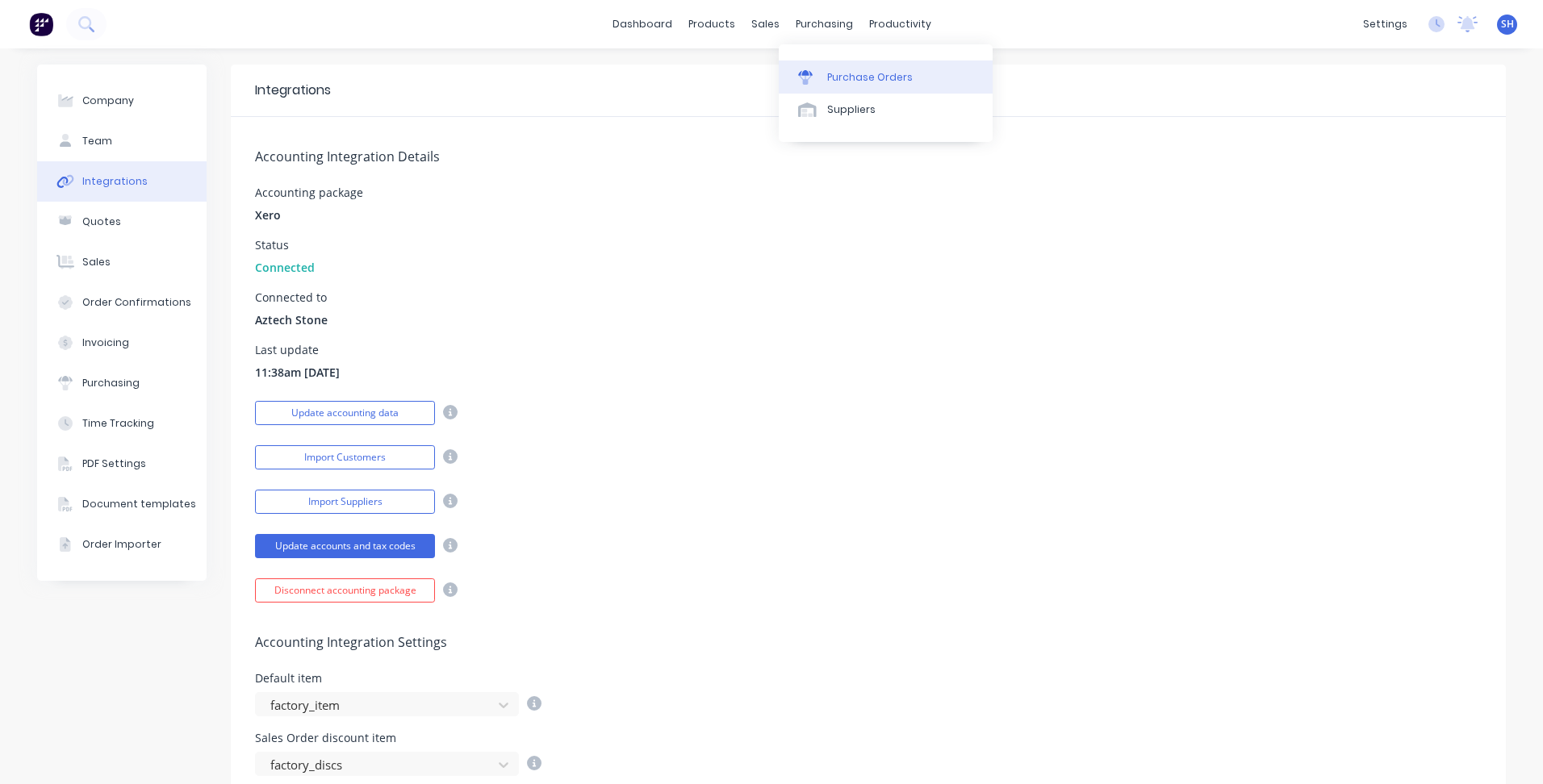
click at [832, 71] on div "Purchase Orders" at bounding box center [869, 77] width 86 height 14
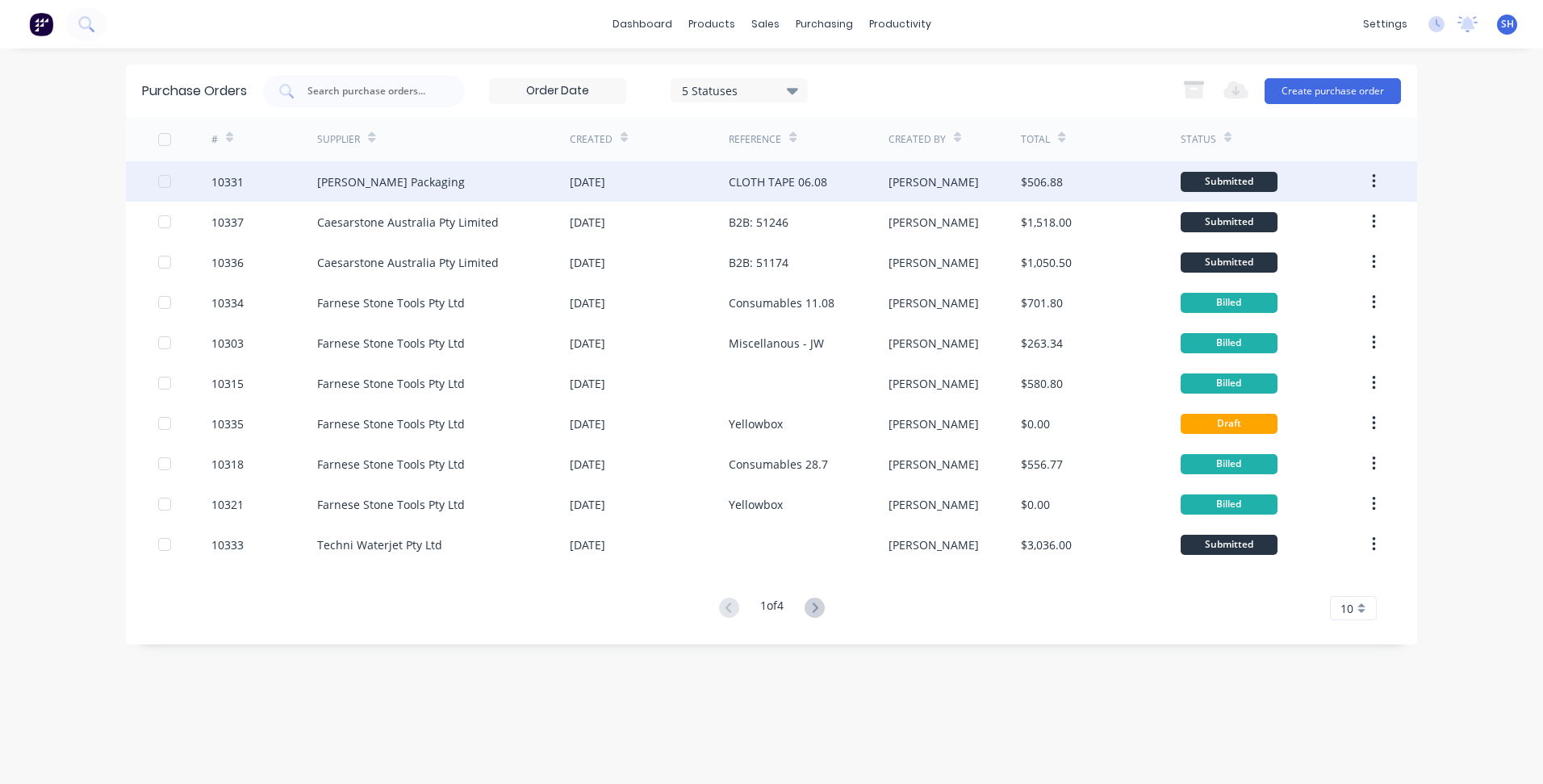
click at [472, 191] on div "[PERSON_NAME] Packaging" at bounding box center [443, 181] width 252 height 41
